Goal: Find specific page/section

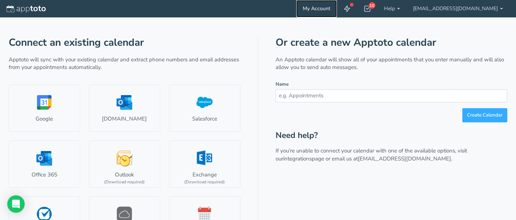
click at [333, 7] on link "My Account" at bounding box center [316, 8] width 41 height 17
click at [38, 7] on img at bounding box center [26, 8] width 39 height 7
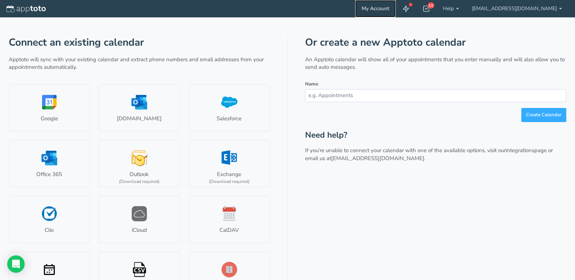
click at [396, 9] on link "My Account" at bounding box center [375, 8] width 41 height 17
click at [19, 7] on img at bounding box center [26, 8] width 39 height 7
